Goal: Information Seeking & Learning: Compare options

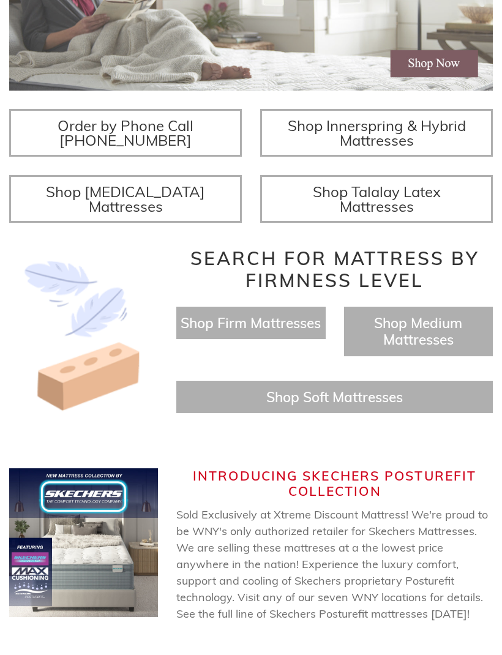
scroll to position [338, 0]
click at [158, 216] on span "Shop Memory Foam Mattresses" at bounding box center [125, 199] width 159 height 33
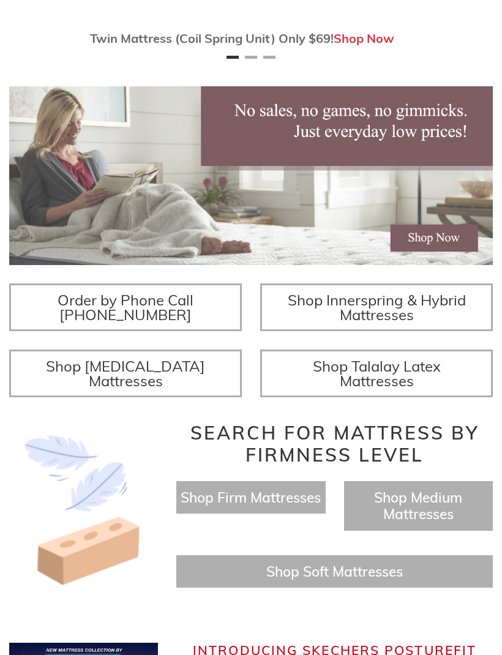
scroll to position [339, 0]
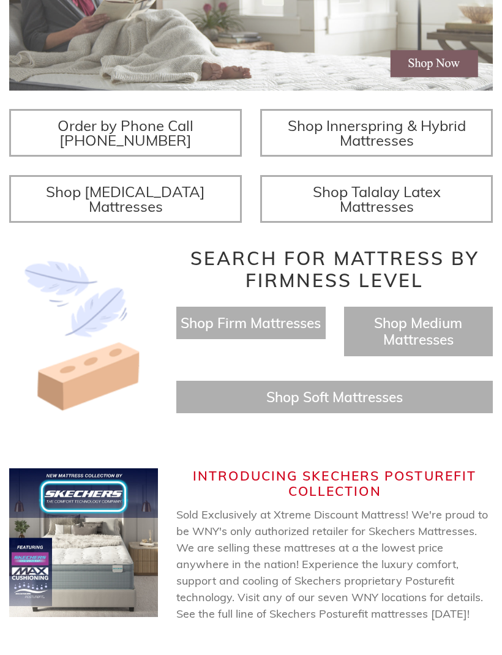
click at [392, 149] on span "Shop Innerspring & Hybrid Mattresses" at bounding box center [377, 132] width 178 height 33
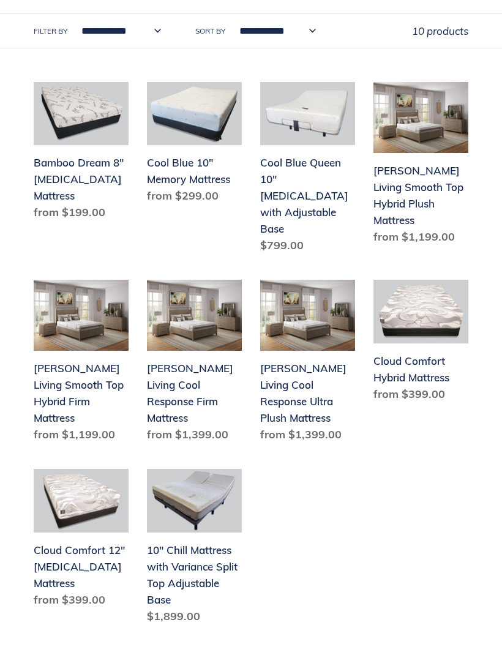
scroll to position [471, 0]
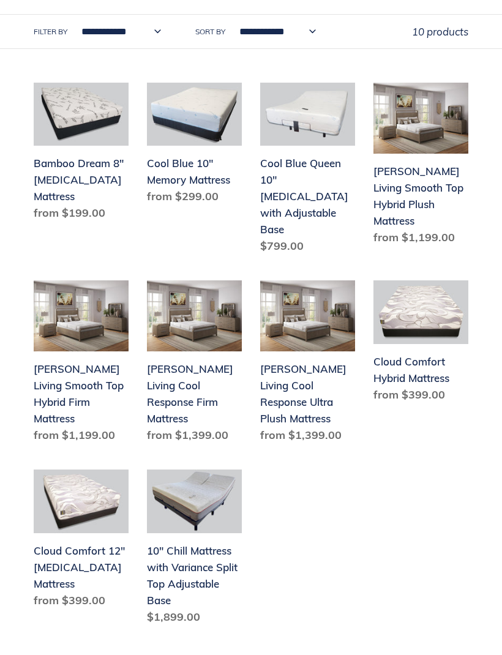
click at [197, 149] on link "Cool Blue 10" Memory Mattress" at bounding box center [194, 146] width 95 height 127
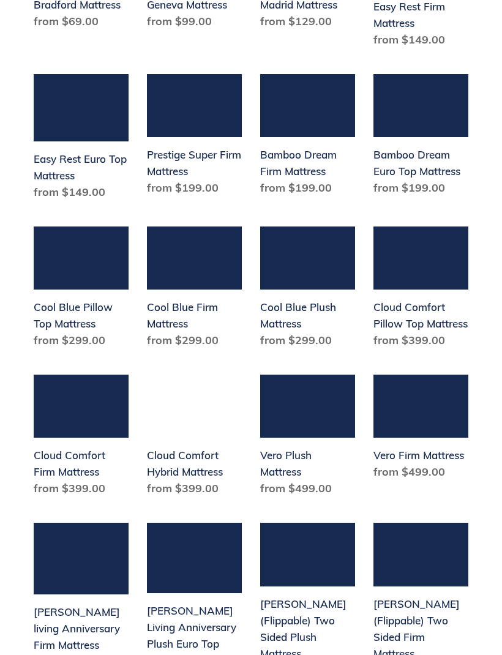
scroll to position [606, 0]
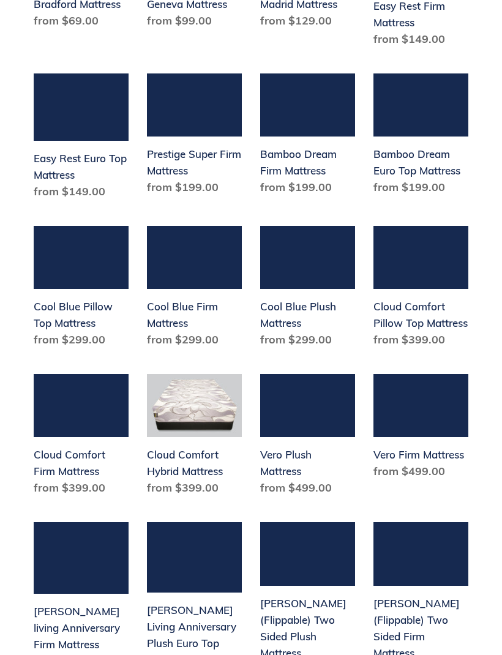
click at [193, 433] on link "Cloud Comfort Hybrid Mattress" at bounding box center [194, 437] width 95 height 127
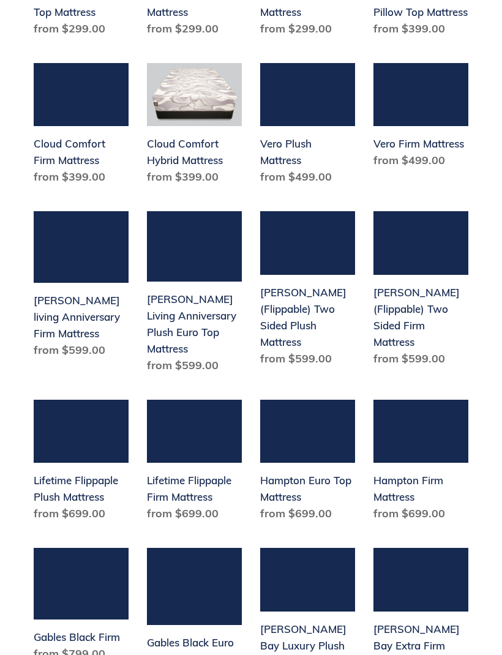
scroll to position [917, 0]
click at [187, 425] on link "Lifetime Flippaple Firm Mattress" at bounding box center [194, 463] width 95 height 127
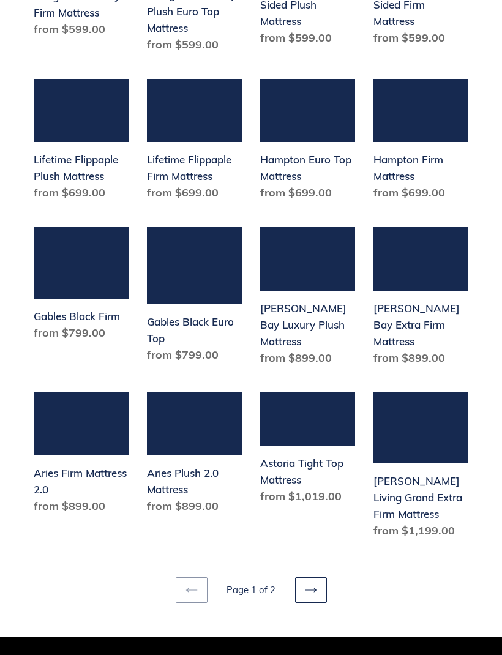
scroll to position [1238, 0]
click at [281, 133] on link "Hampton Euro Top Mattress" at bounding box center [307, 142] width 95 height 127
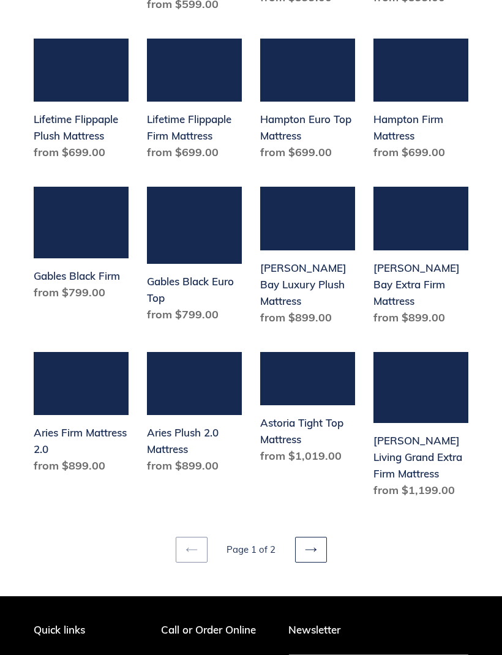
click at [426, 81] on link "Hampton Firm Mattress" at bounding box center [420, 102] width 95 height 127
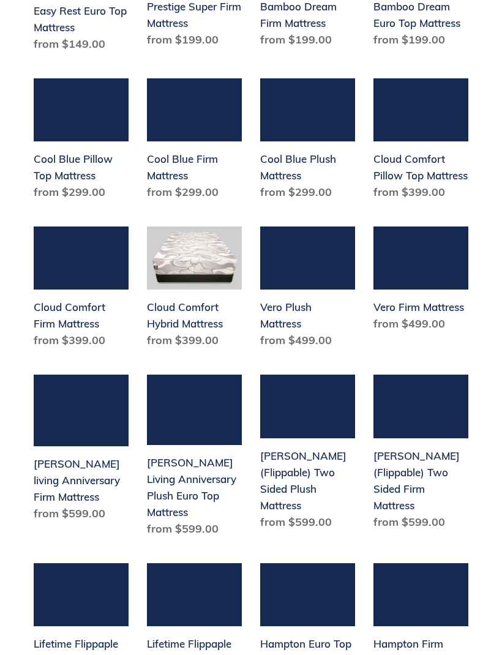
scroll to position [750, 0]
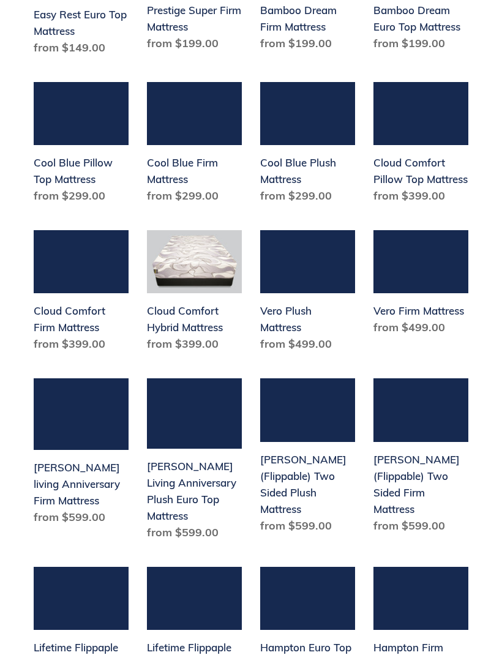
click at [407, 276] on link "Vero Firm Mattress" at bounding box center [420, 285] width 95 height 110
click at [111, 461] on link "Scott living Anniversary Firm Mattress" at bounding box center [81, 453] width 95 height 151
click at [223, 454] on link "[PERSON_NAME] Living Anniversary Plush Euro Top Mattress" at bounding box center [194, 461] width 95 height 167
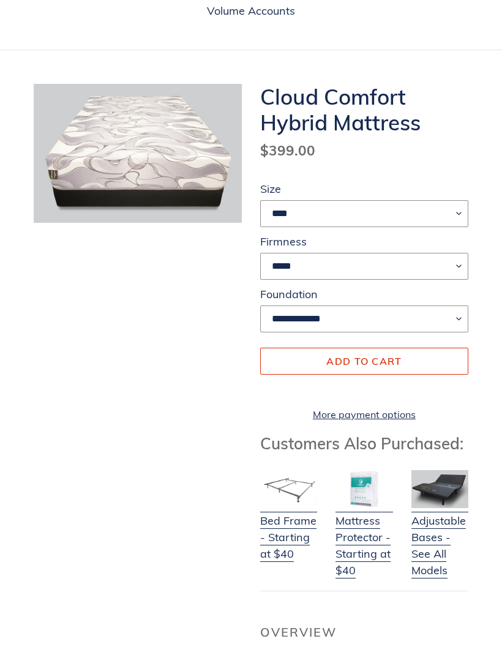
scroll to position [114, 0]
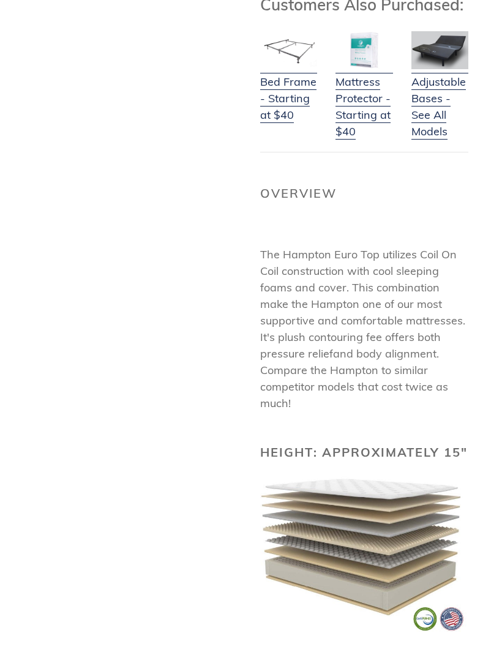
scroll to position [549, 0]
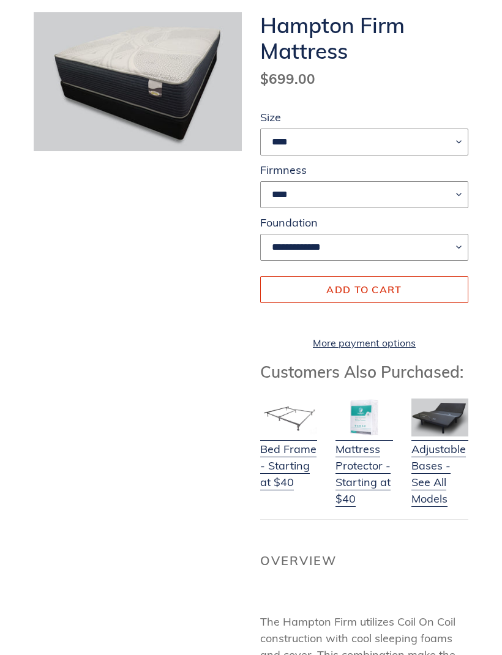
scroll to position [183, 0]
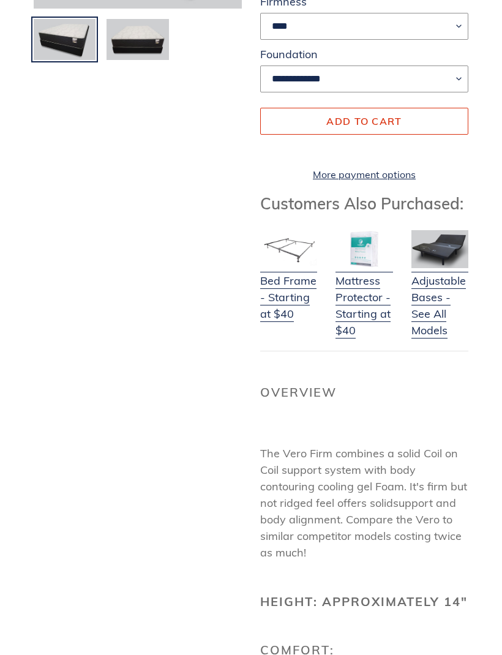
scroll to position [327, 0]
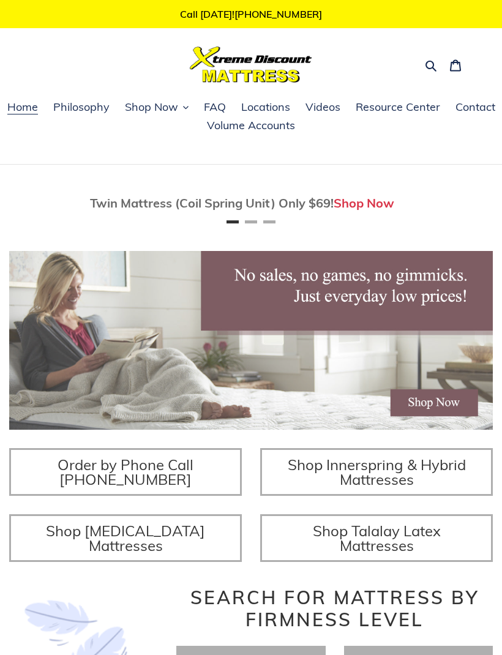
scroll to position [339, 0]
